Goal: Task Accomplishment & Management: Use online tool/utility

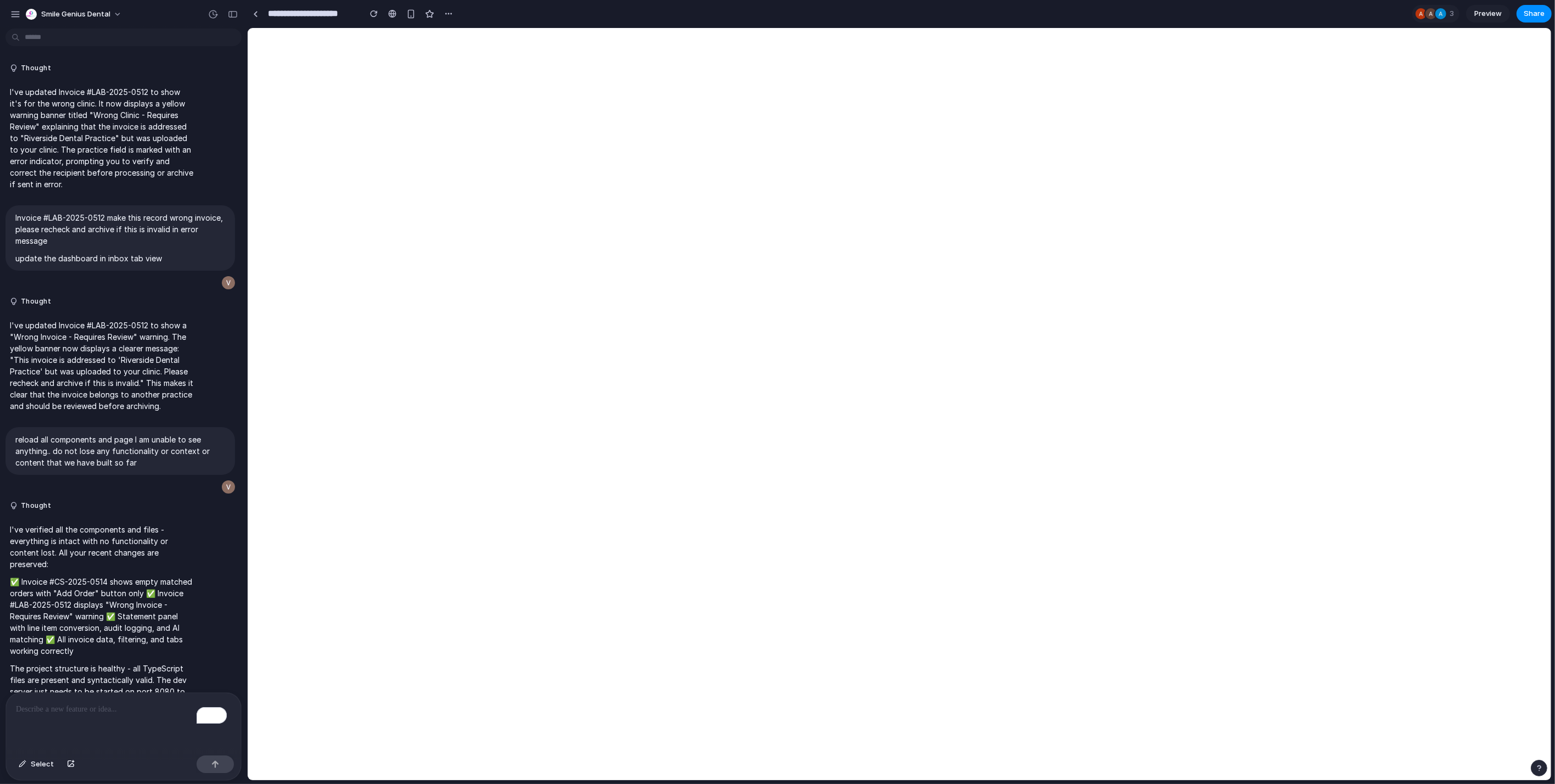
scroll to position [3457, 0]
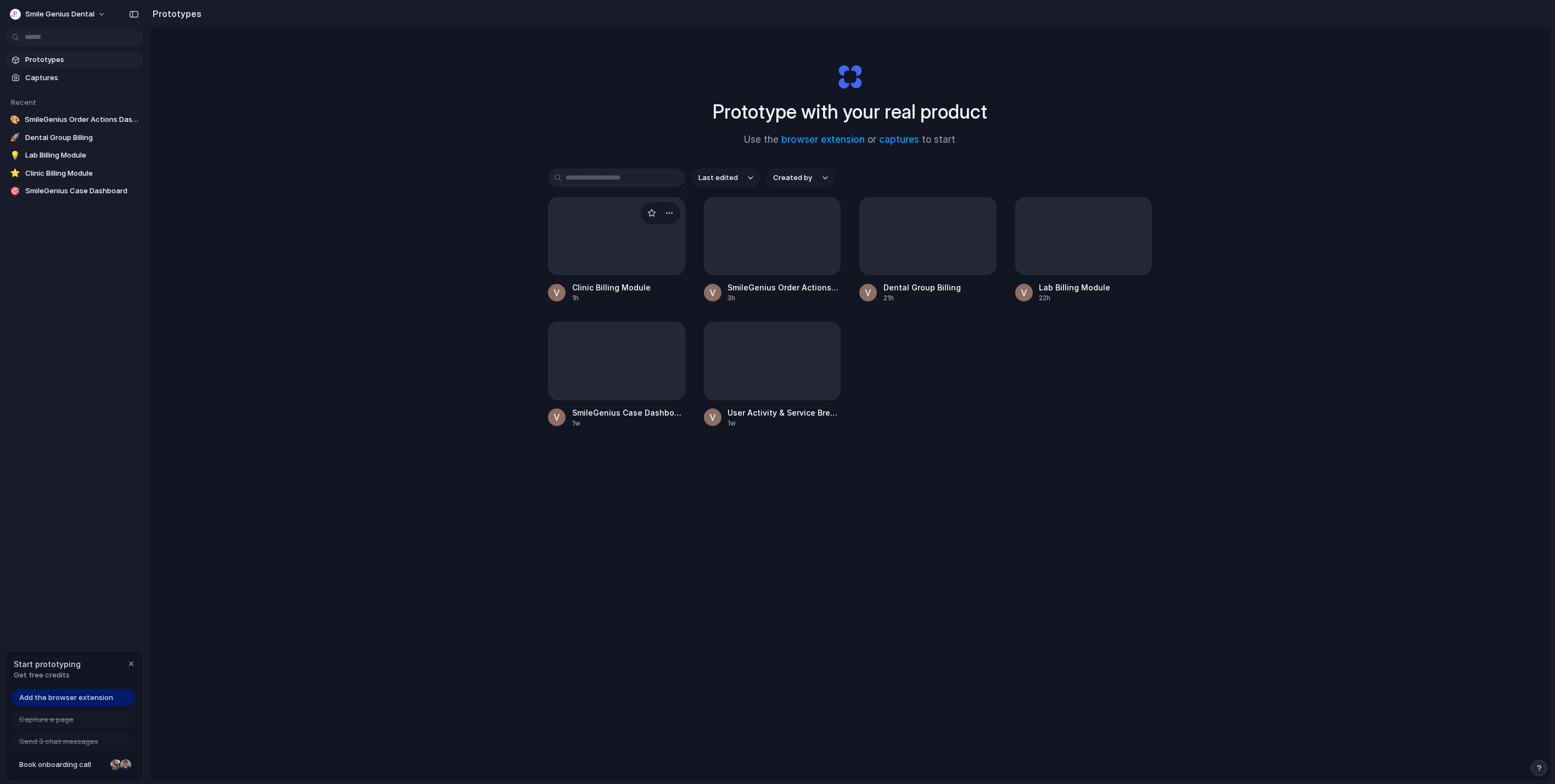
click at [642, 231] on div at bounding box center [616, 236] width 137 height 78
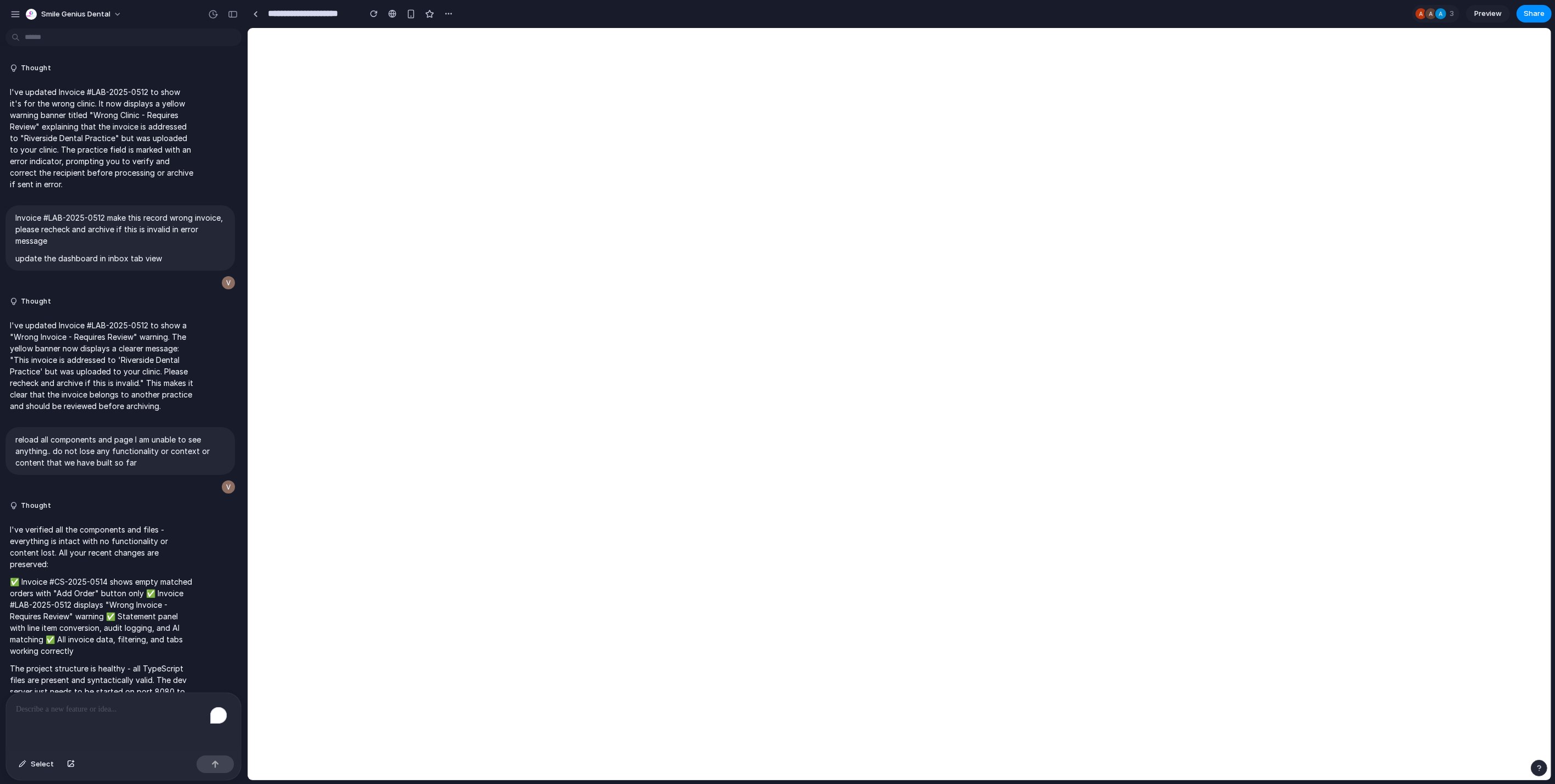
scroll to position [3266, 0]
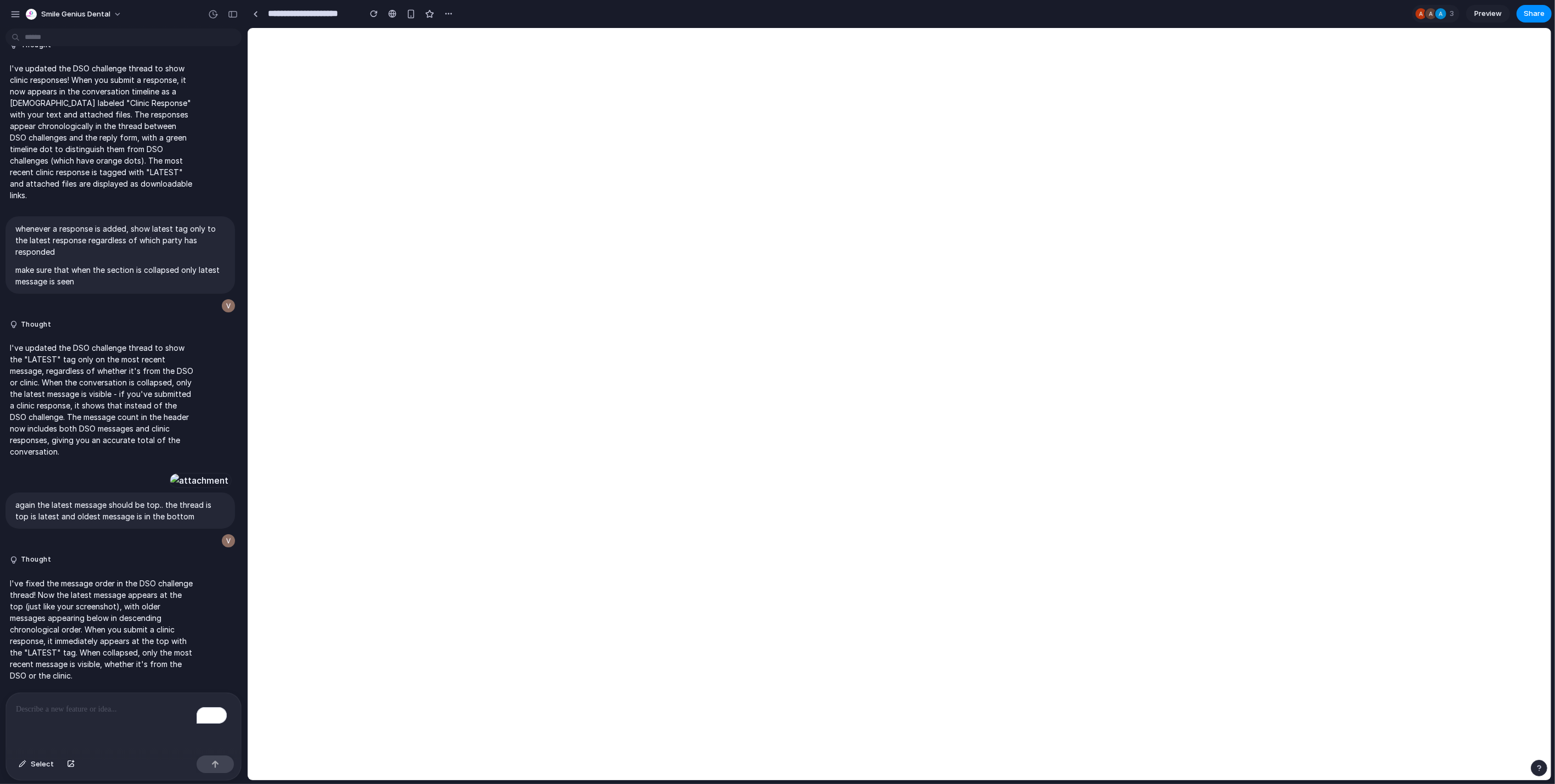
click at [81, 737] on div "To enrich screen reader interactions, please activate Accessibility in Grammarl…" at bounding box center [123, 722] width 235 height 58
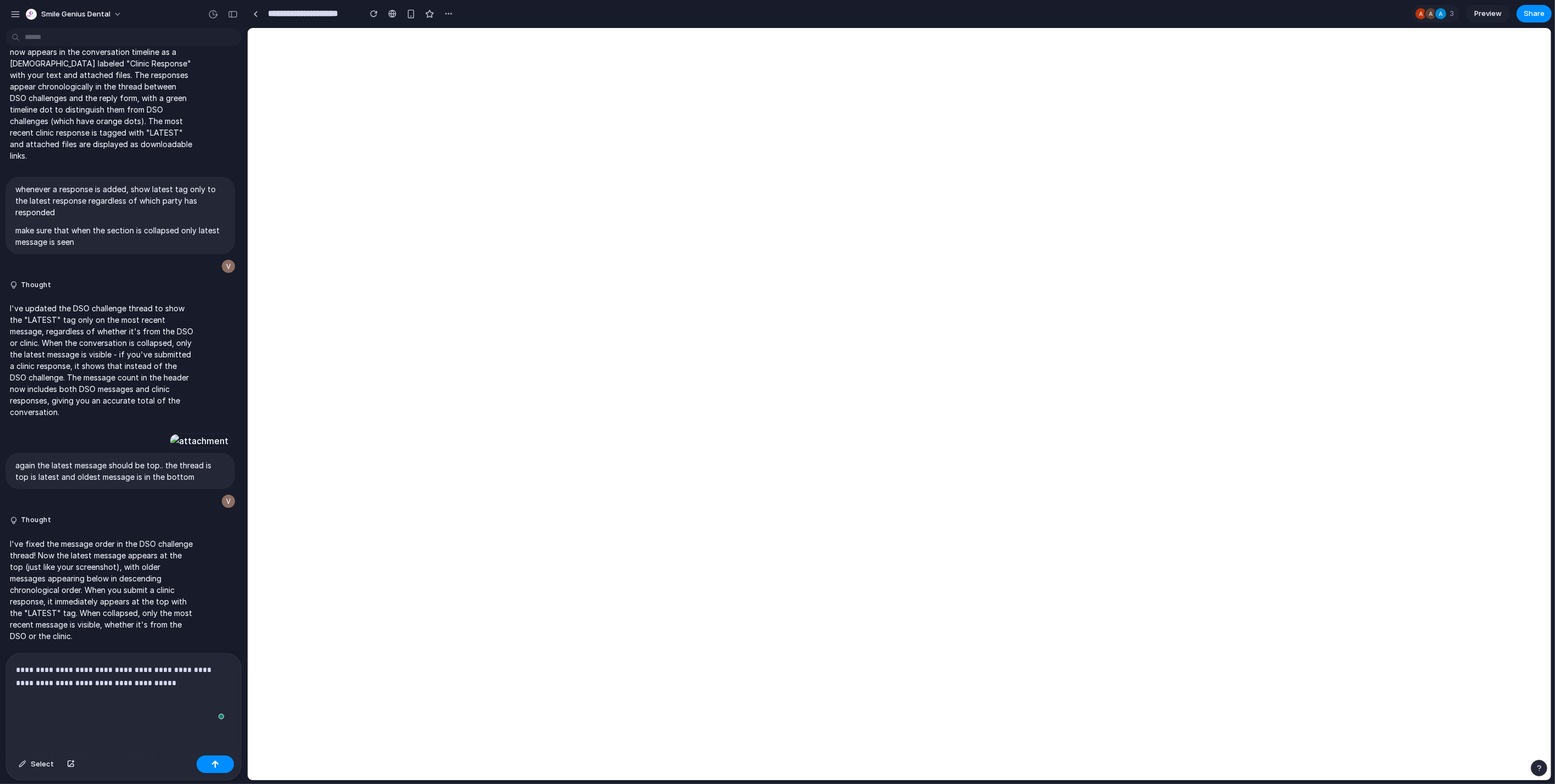
scroll to position [3306, 0]
click at [28, 763] on button "Select" at bounding box center [36, 764] width 46 height 18
click at [1422, 77] on div at bounding box center [899, 404] width 1303 height 753
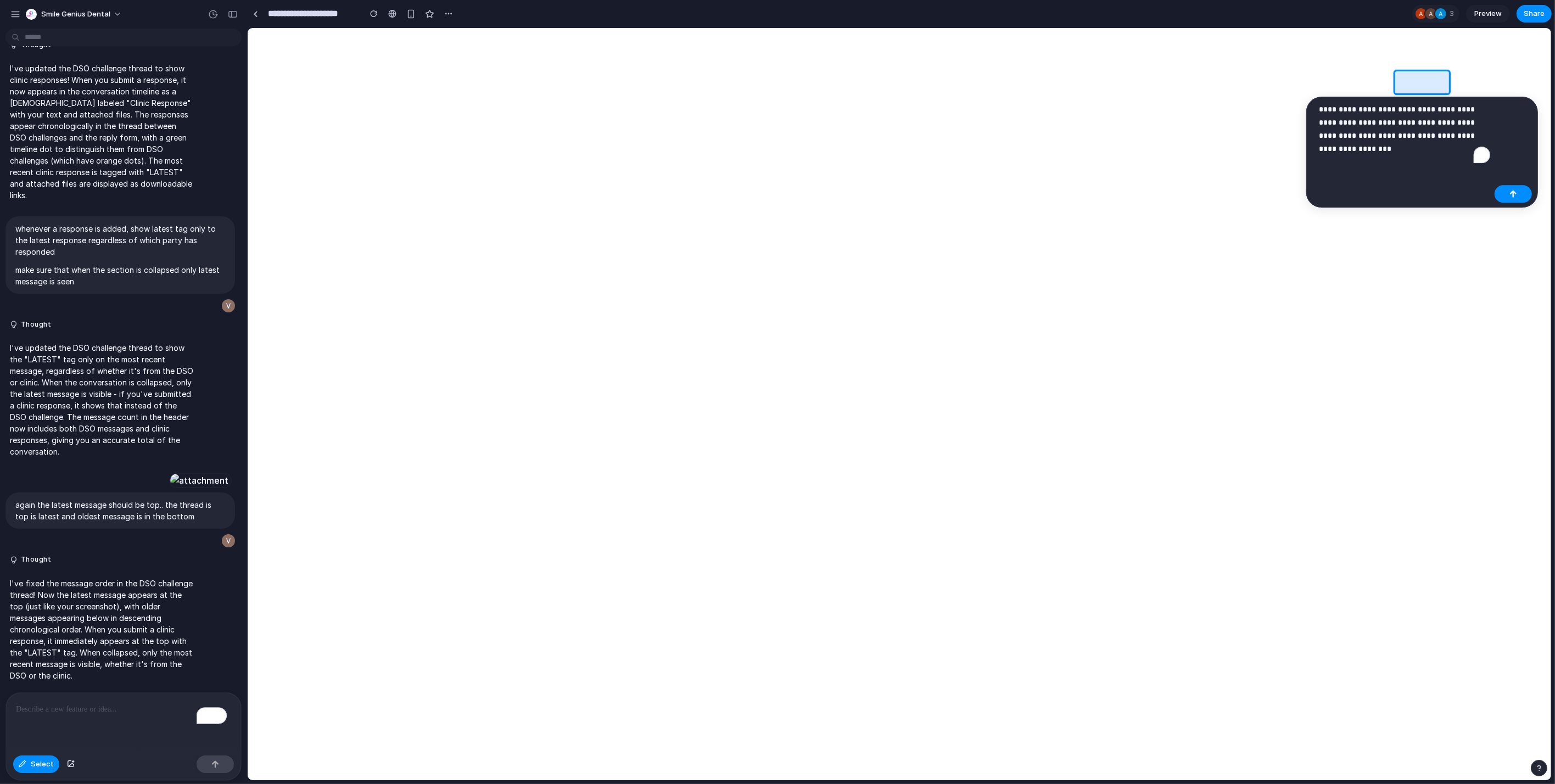
scroll to position [3266, 0]
click at [1514, 194] on div "button" at bounding box center [1513, 194] width 8 height 8
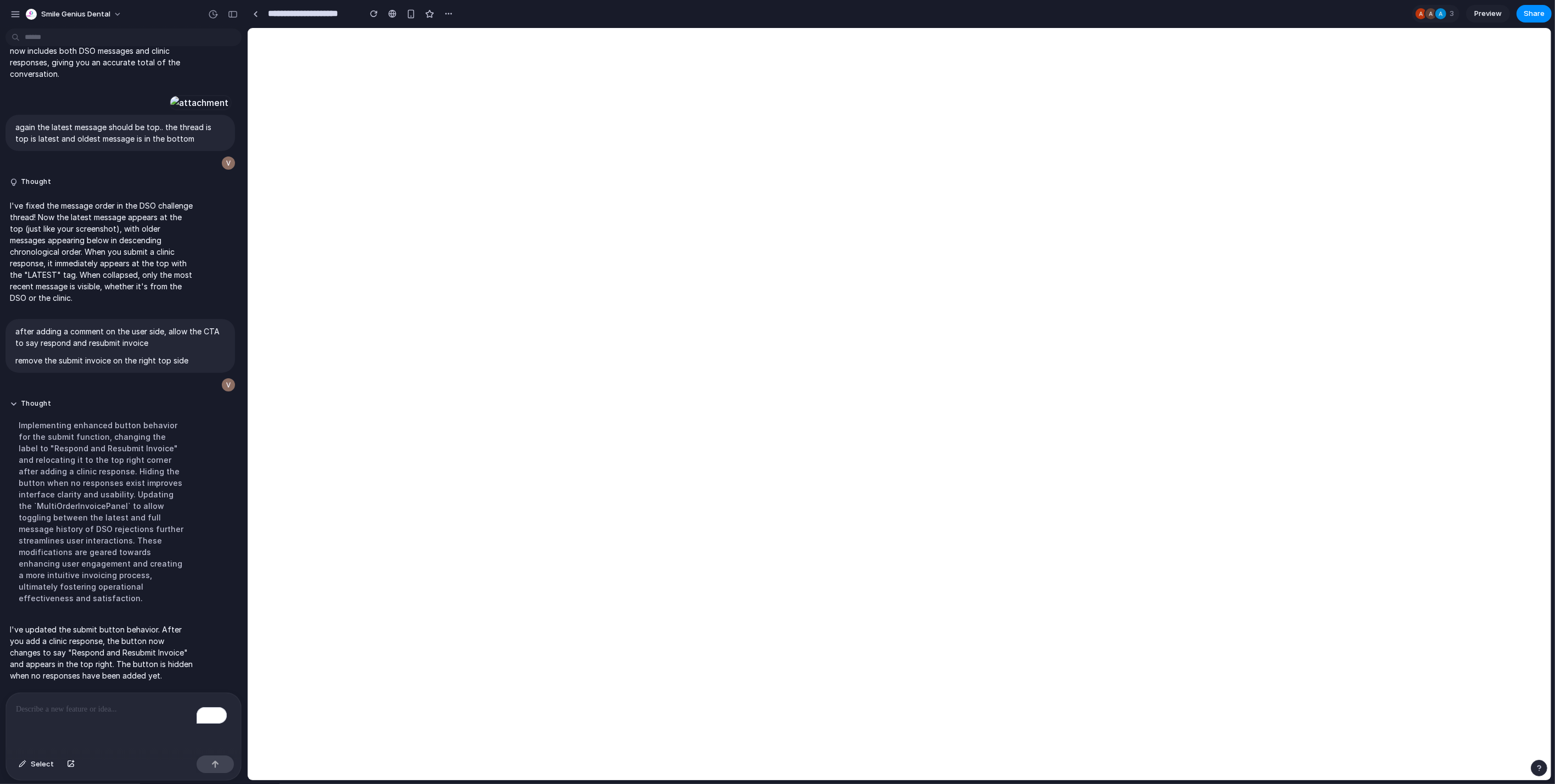
scroll to position [3399, 0]
click at [71, 713] on div "To enrich screen reader interactions, please activate Accessibility in Grammarl…" at bounding box center [123, 722] width 235 height 58
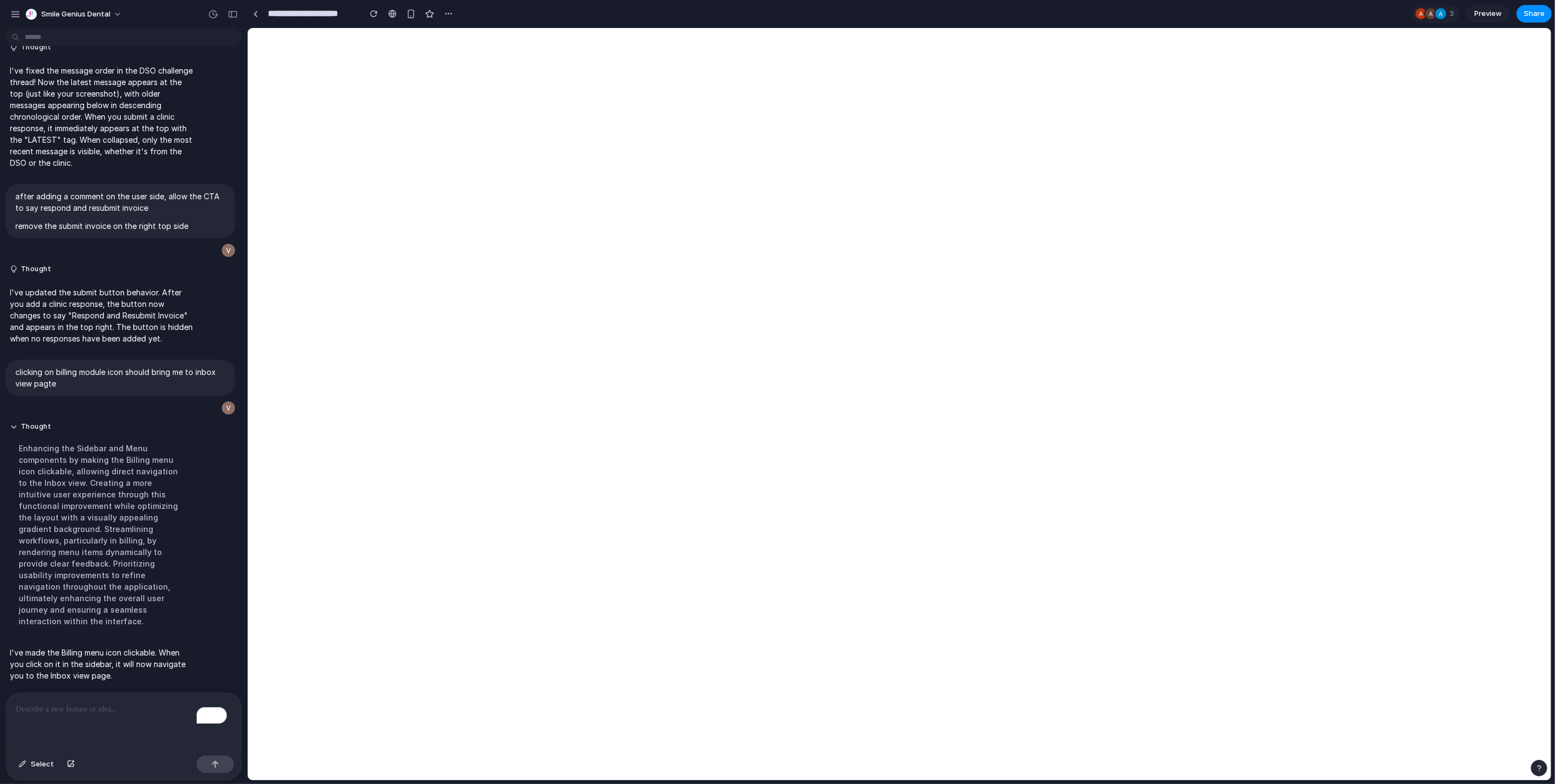
scroll to position [3330, 0]
drag, startPoint x: 30, startPoint y: 762, endPoint x: 51, endPoint y: 754, distance: 22.5
click at [31, 762] on span "Select" at bounding box center [42, 764] width 23 height 11
click at [987, 525] on div at bounding box center [899, 404] width 1303 height 753
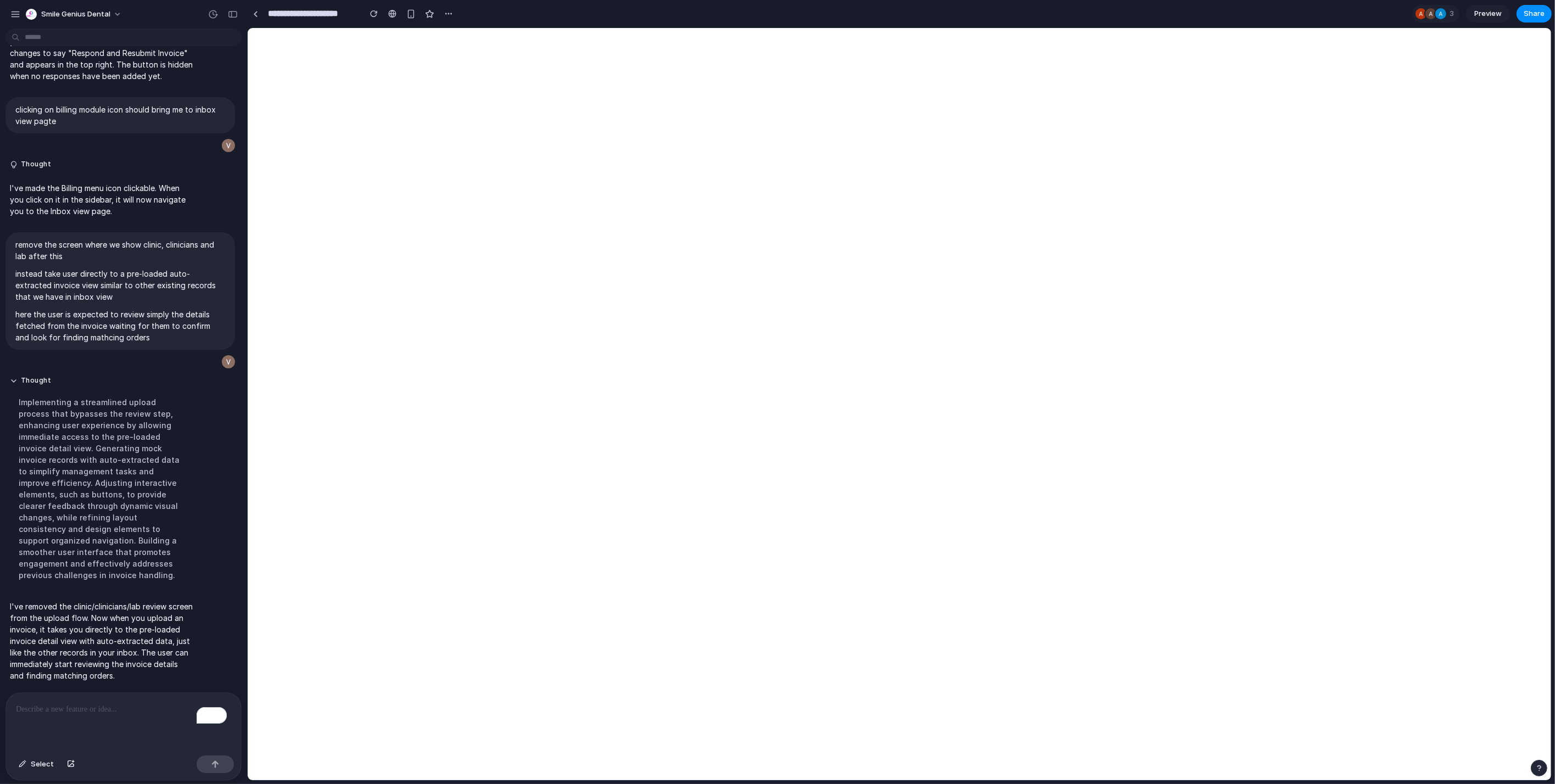
scroll to position [3307, 0]
